Goal: Task Accomplishment & Management: Complete application form

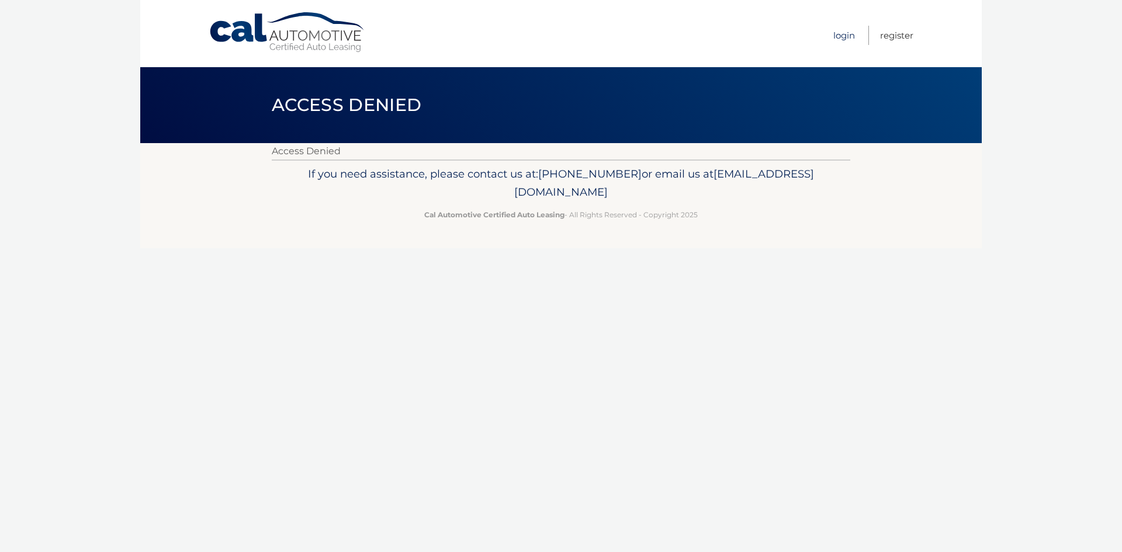
click at [845, 37] on link "Login" at bounding box center [844, 35] width 22 height 19
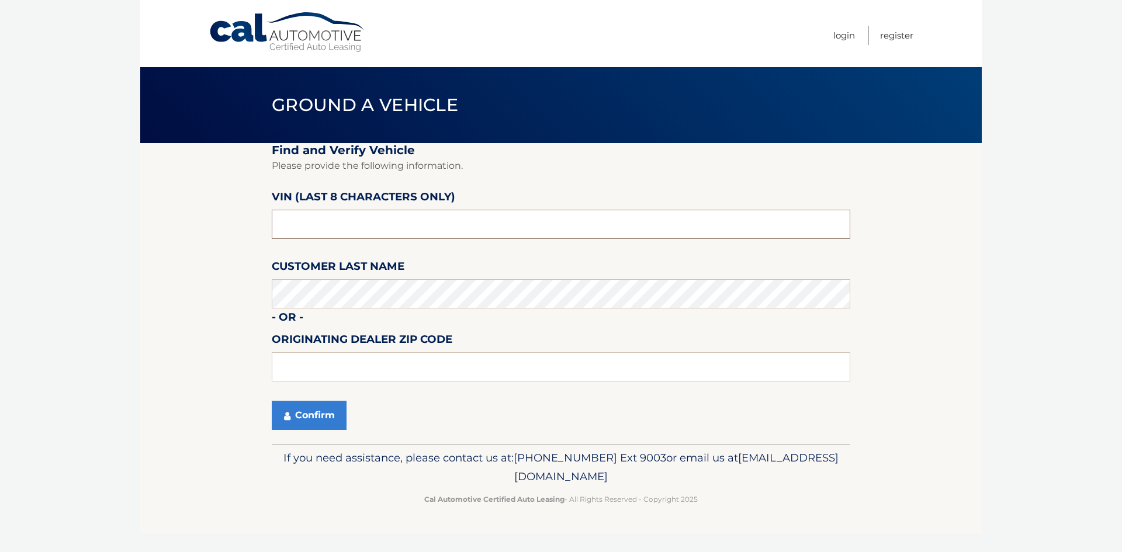
click at [365, 216] on input "text" at bounding box center [561, 224] width 578 height 29
click at [405, 363] on input "text" at bounding box center [561, 366] width 578 height 29
click at [347, 227] on input "text" at bounding box center [561, 224] width 578 height 29
type input "NC557400"
click at [375, 380] on input "text" at bounding box center [561, 366] width 578 height 29
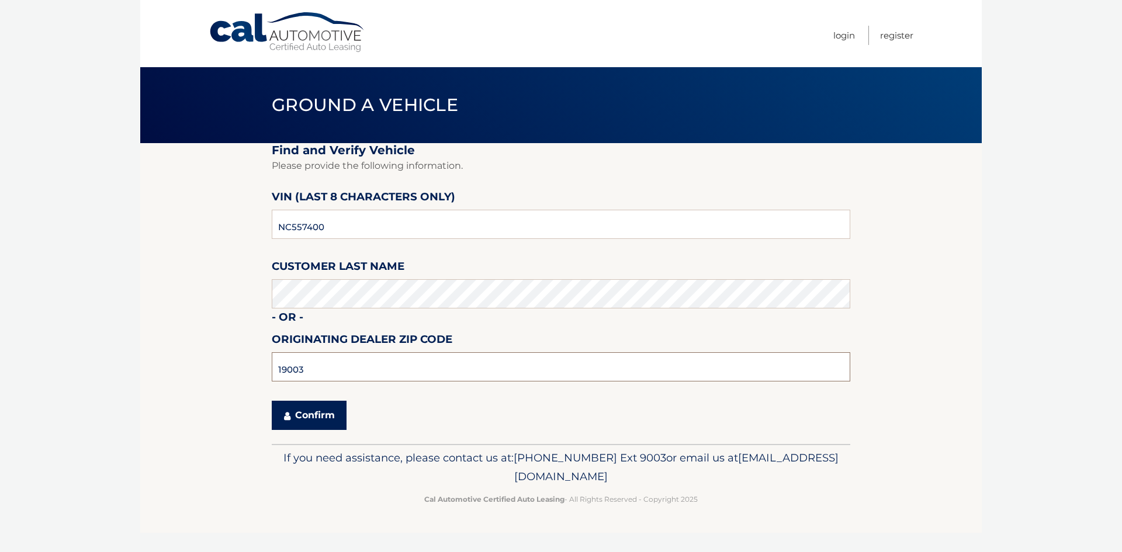
type input "19003"
click at [334, 415] on button "Confirm" at bounding box center [309, 415] width 75 height 29
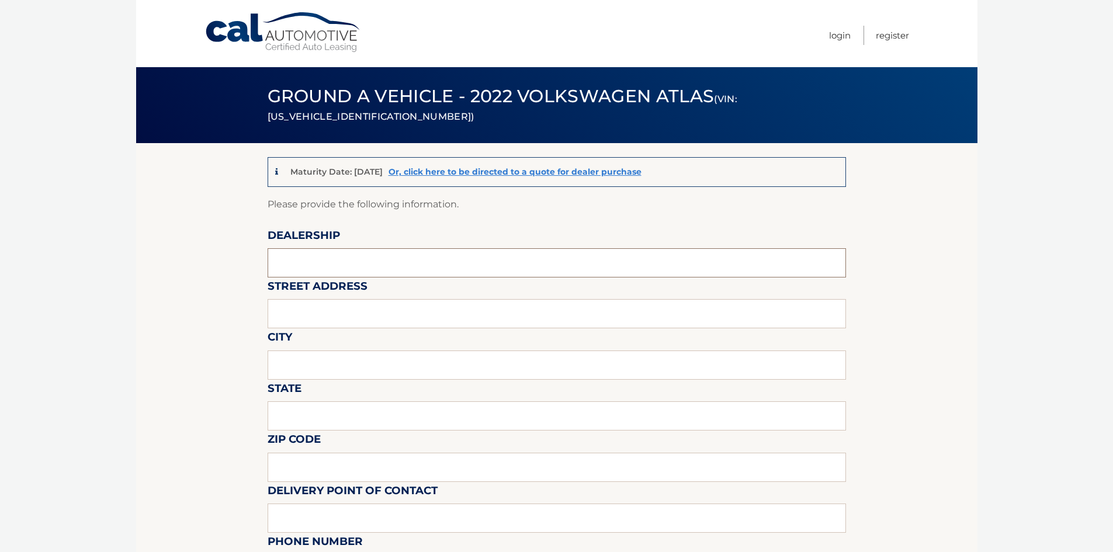
click at [323, 261] on input "text" at bounding box center [557, 262] width 578 height 29
type input "PIAZZA VW OF ARDMORE"
type input "1"
type input "205 E LANCASTER AVE"
type input "ARDMORE"
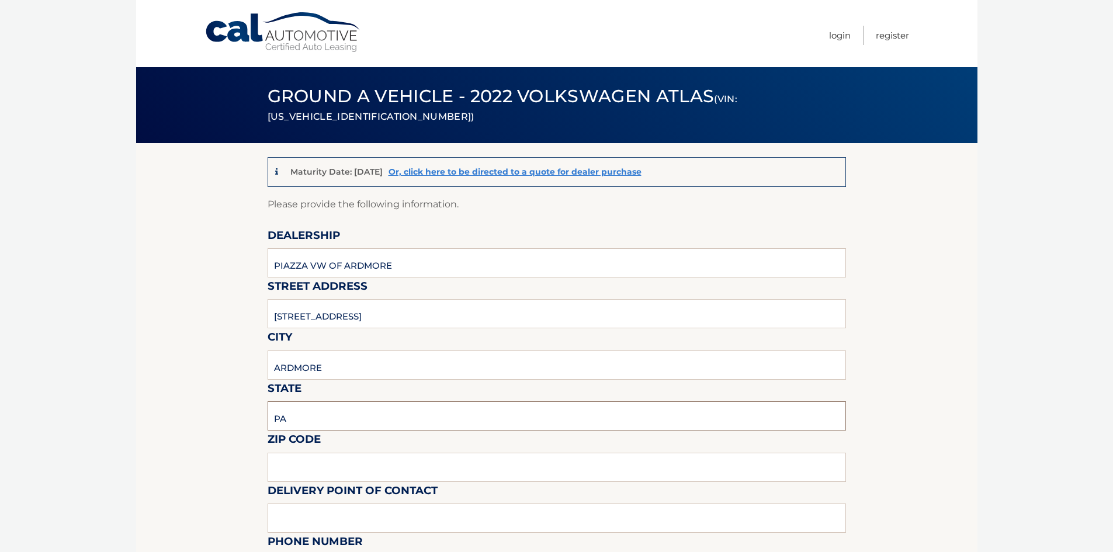
type input "PA"
type input "19003"
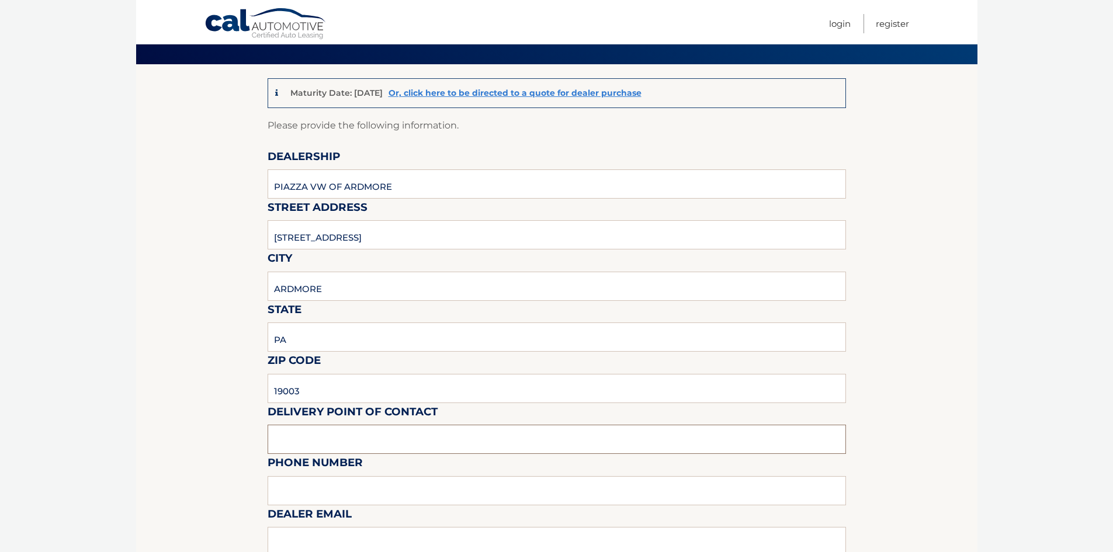
scroll to position [234, 0]
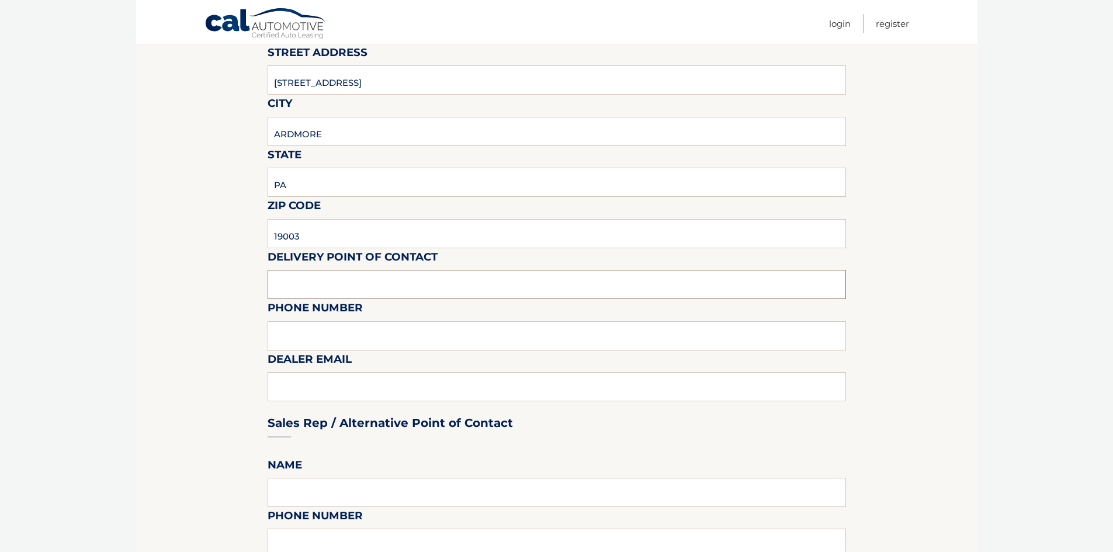
click at [359, 286] on input "text" at bounding box center [557, 284] width 578 height 29
type input "PAUL MULLEN"
type input "6108968600"
type input "PMULLEN@PIAZZAVW.COM"
click at [137, 418] on section "Maturity Date: 11/17/2025 Or, click here to be directed to a quote for dealer p…" at bounding box center [556, 549] width 841 height 1280
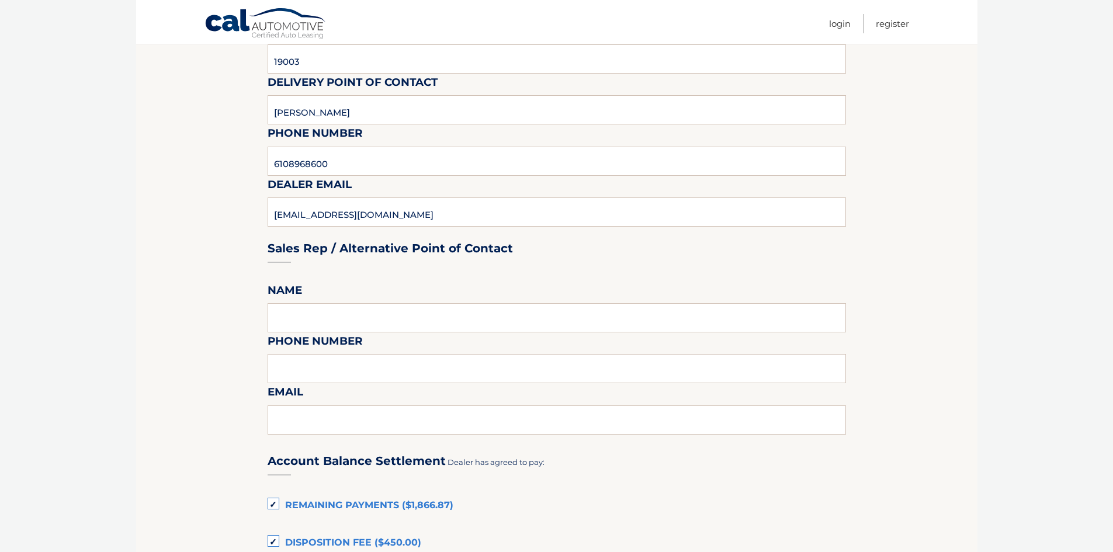
scroll to position [409, 0]
click at [356, 310] on input "text" at bounding box center [557, 317] width 578 height 29
type input "JUDITH"
click at [332, 371] on input "text" at bounding box center [557, 368] width 578 height 29
type input "2678479305"
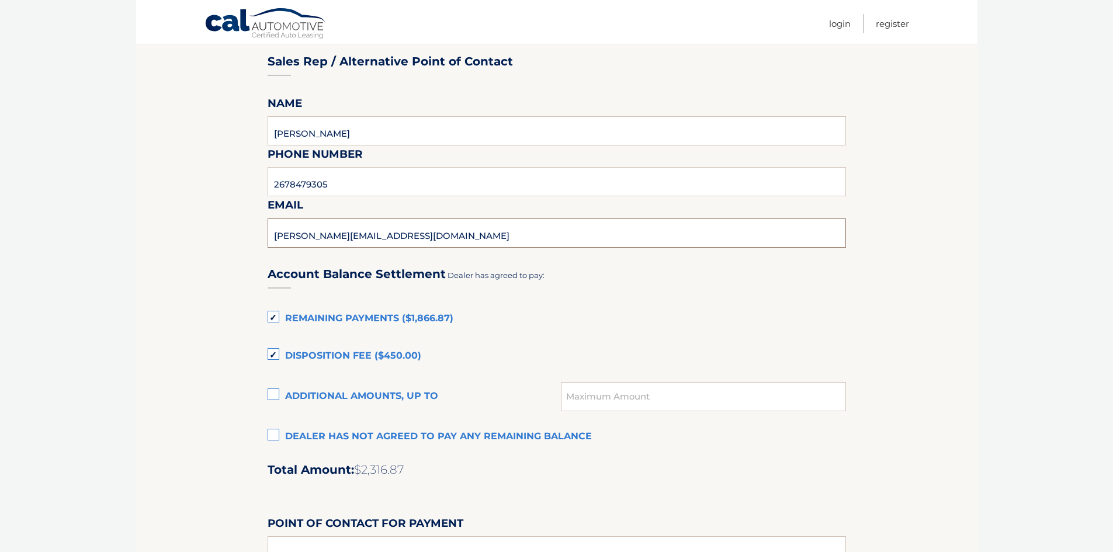
scroll to position [643, 0]
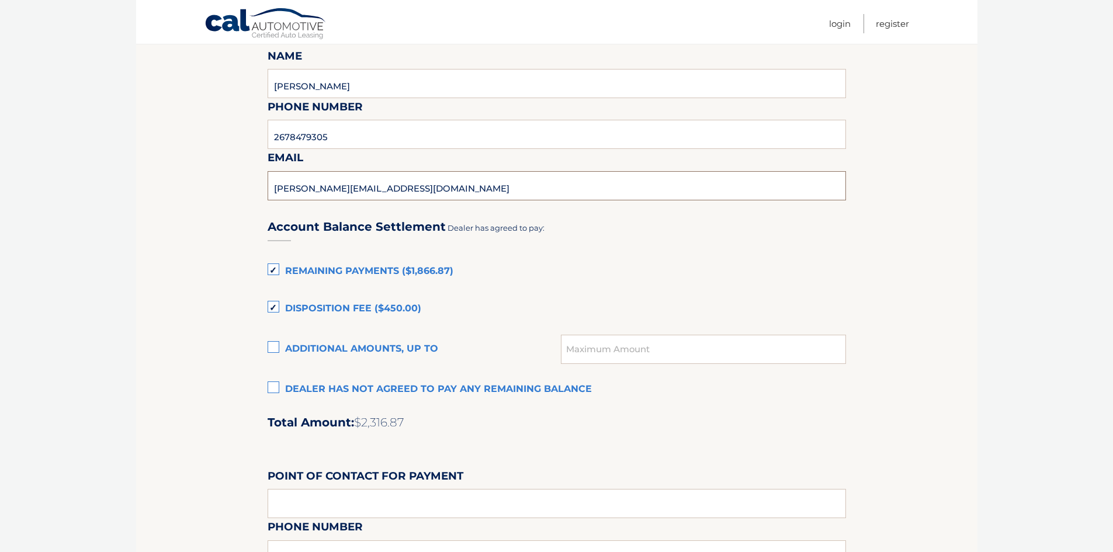
type input "JUDITH.UPLAND@GMAIL.COM"
click at [270, 264] on label "Remaining Payments ($1,866.87)" at bounding box center [557, 271] width 578 height 23
click at [0, 0] on input "Remaining Payments ($1,866.87)" at bounding box center [0, 0] width 0 height 0
click at [273, 306] on label "Disposition Fee ($450.00)" at bounding box center [557, 308] width 578 height 23
click at [0, 0] on input "Disposition Fee ($450.00)" at bounding box center [0, 0] width 0 height 0
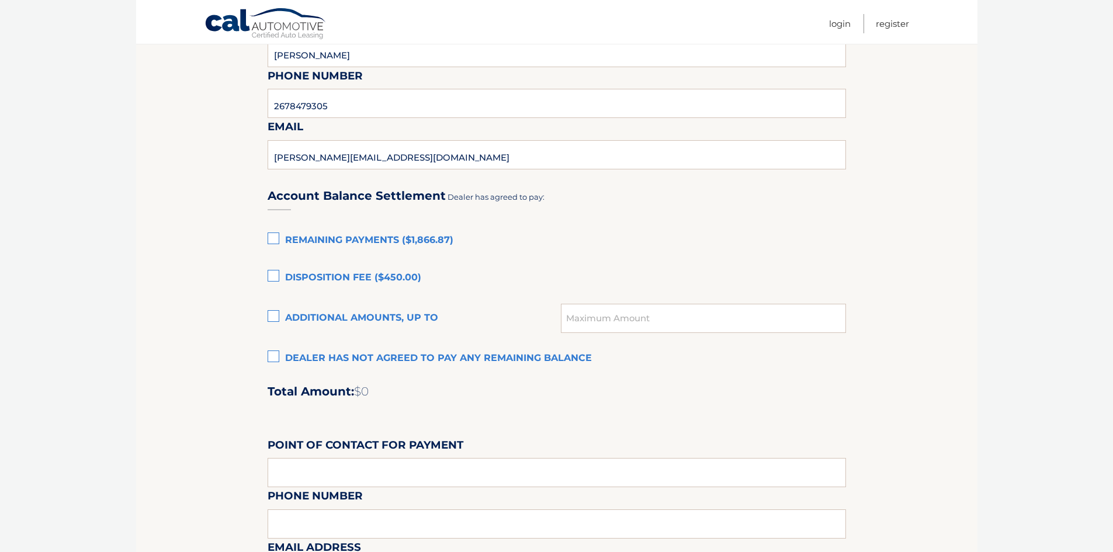
scroll to position [701, 0]
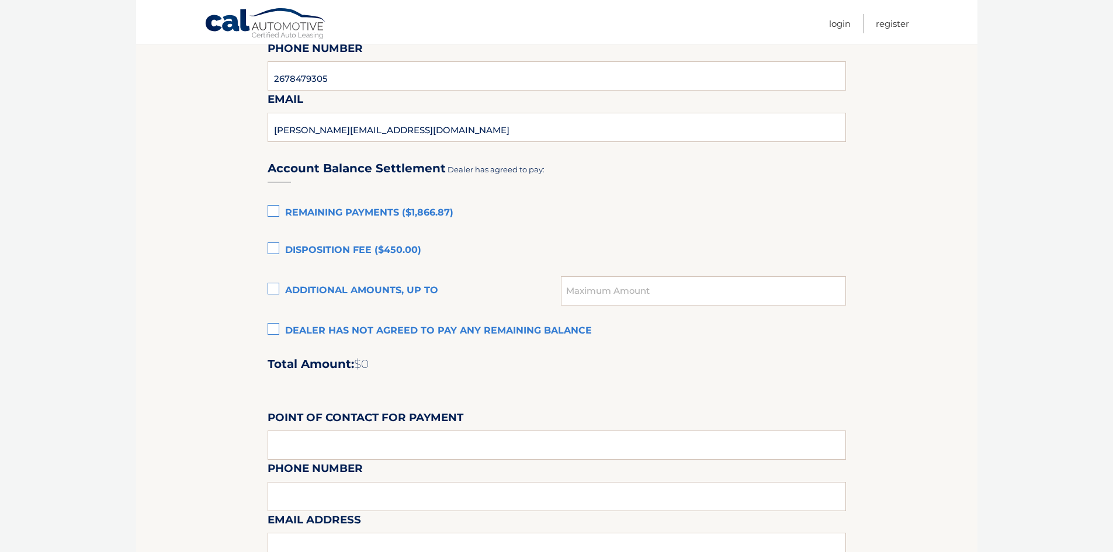
click at [363, 333] on label "Dealer has not agreed to pay any remaining balance" at bounding box center [557, 331] width 578 height 23
click at [0, 0] on input "Dealer has not agreed to pay any remaining balance" at bounding box center [0, 0] width 0 height 0
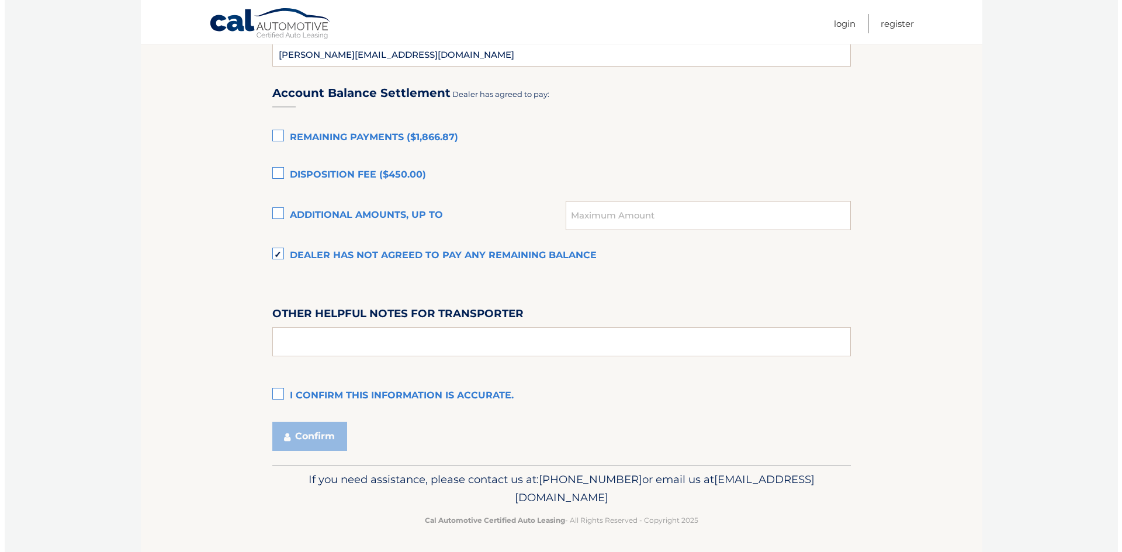
scroll to position [778, 0]
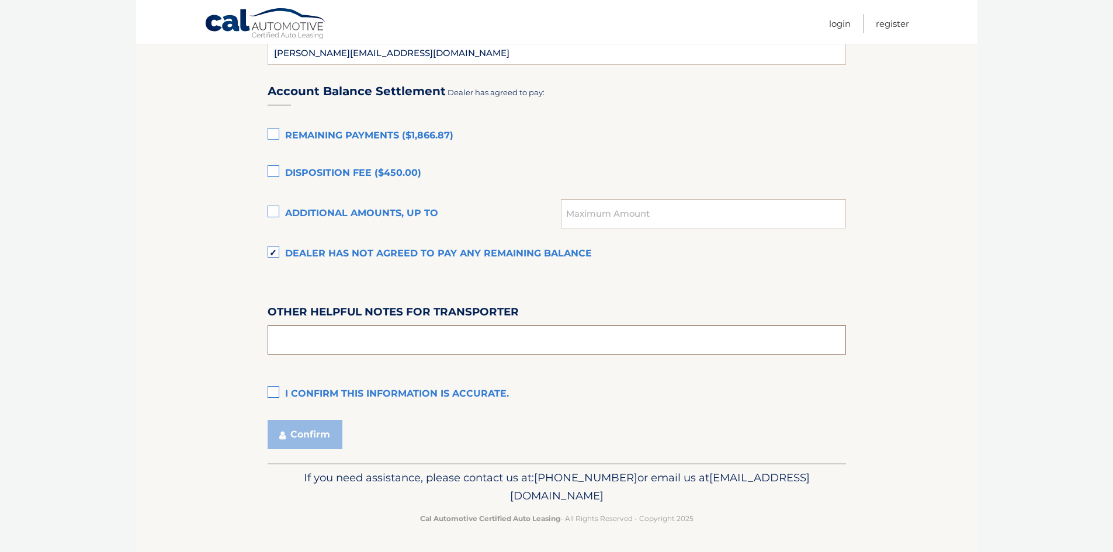
click at [332, 334] on input "text" at bounding box center [557, 339] width 578 height 29
type input "LOCATED AT 1706 N 54TH ST PHILADELPHIA PA 19131"
click at [274, 394] on label "I confirm this information is accurate." at bounding box center [557, 394] width 578 height 23
click at [0, 0] on input "I confirm this information is accurate." at bounding box center [0, 0] width 0 height 0
click at [325, 436] on button "Confirm" at bounding box center [305, 434] width 75 height 29
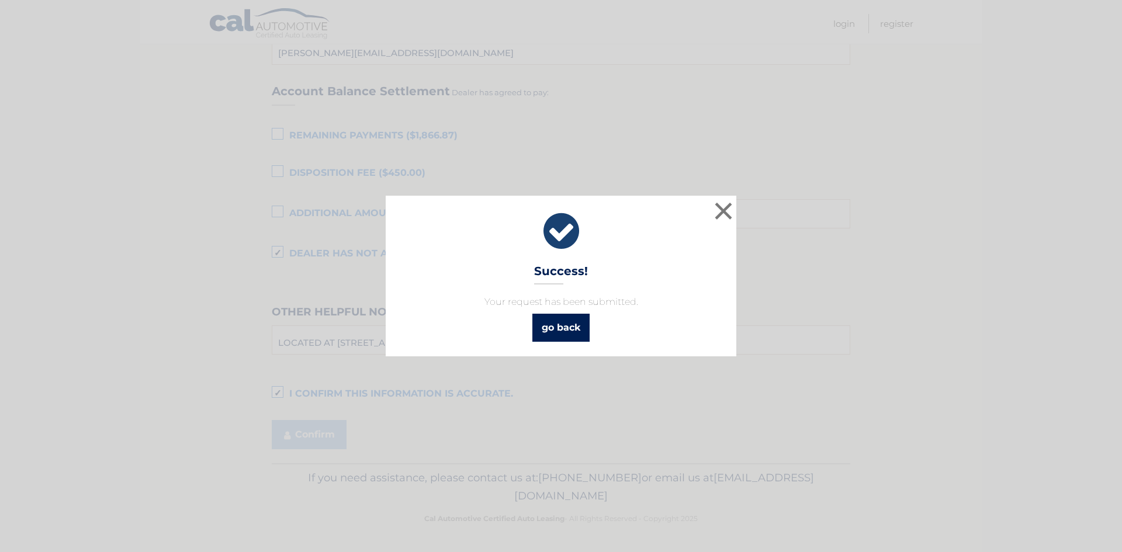
click at [571, 339] on link "go back" at bounding box center [560, 328] width 57 height 28
